Goal: Task Accomplishment & Management: Use online tool/utility

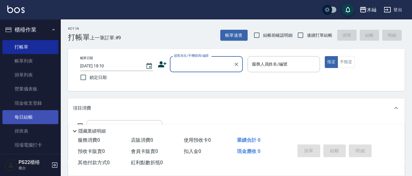
scroll to position [30, 0]
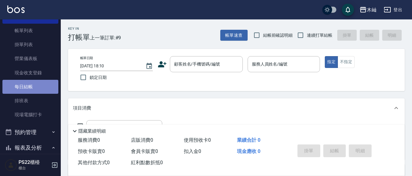
click at [31, 84] on link "每日結帳" at bounding box center [30, 87] width 56 height 14
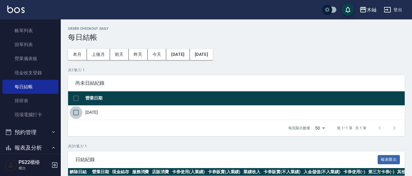
click at [78, 114] on input "checkbox" at bounding box center [76, 112] width 13 height 13
checkbox input "true"
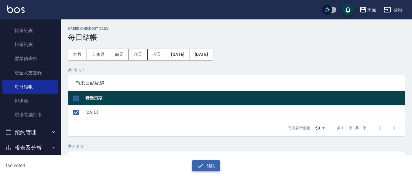
click at [205, 164] on button "結帳" at bounding box center [206, 165] width 28 height 11
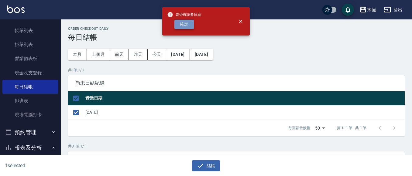
click at [187, 25] on button "確定" at bounding box center [183, 24] width 19 height 9
checkbox input "false"
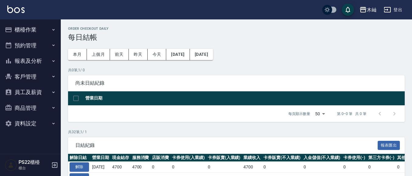
click at [40, 63] on button "報表及分析" at bounding box center [30, 61] width 56 height 16
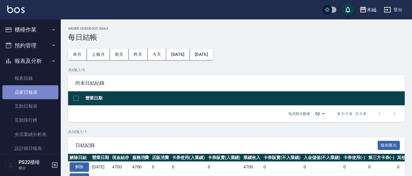
click at [32, 93] on link "店家日報表" at bounding box center [30, 92] width 56 height 14
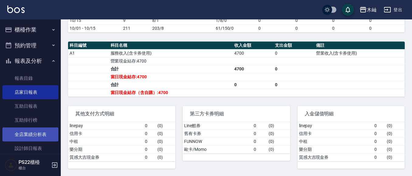
scroll to position [30, 0]
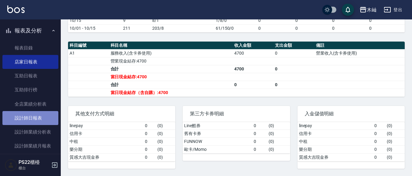
click at [36, 125] on link "設計師日報表" at bounding box center [30, 118] width 56 height 14
